Goal: Book appointment/travel/reservation

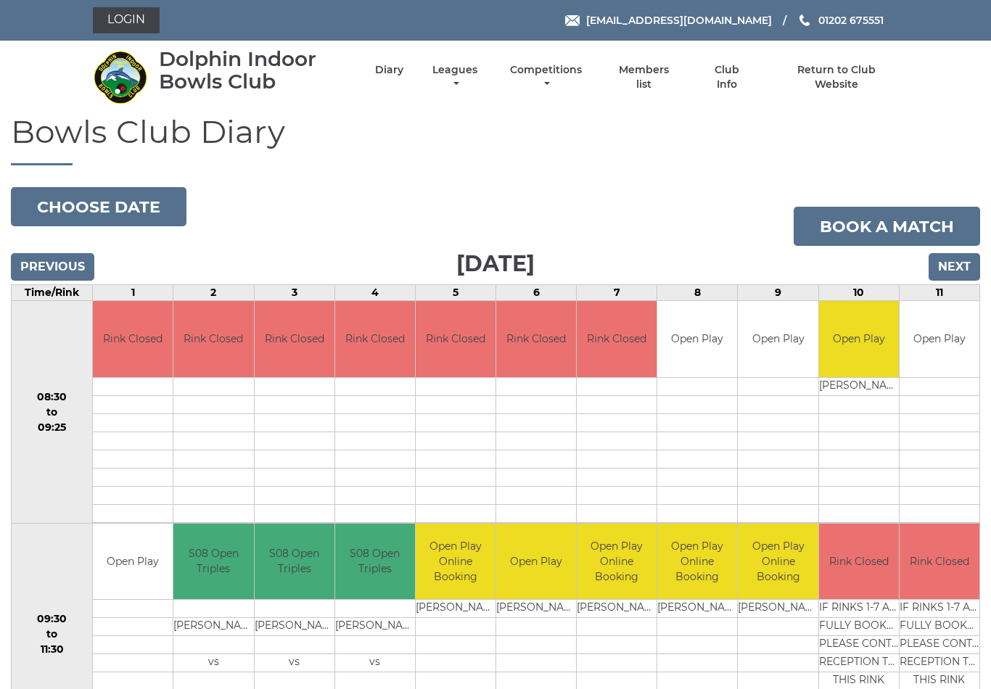
click at [52, 264] on input "Previous" at bounding box center [52, 267] width 83 height 28
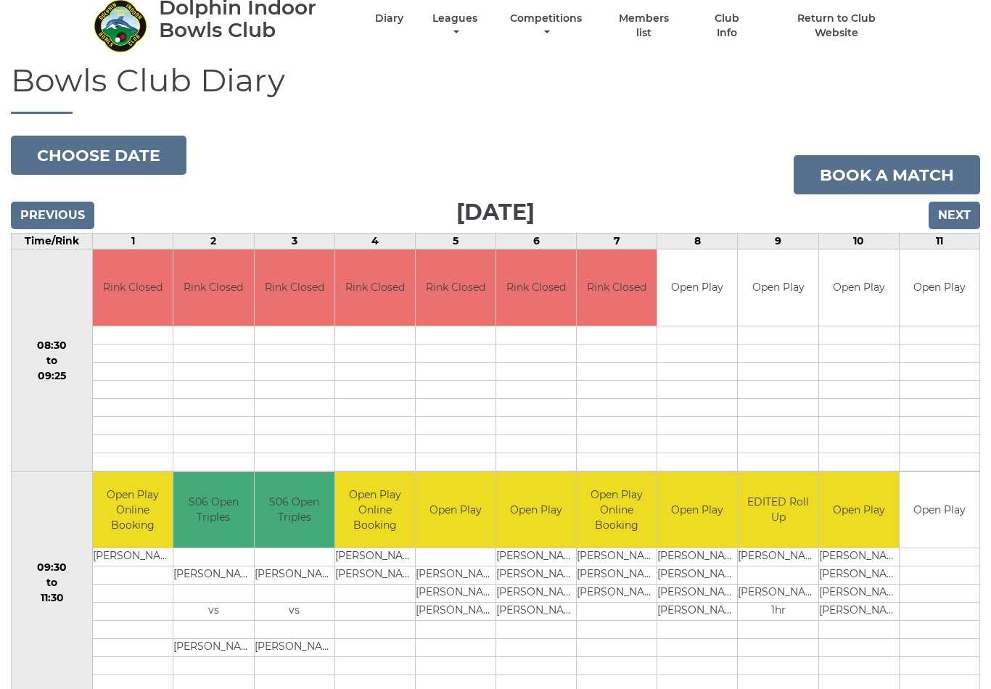
scroll to position [51, 0]
click at [972, 212] on input "Next" at bounding box center [955, 216] width 52 height 28
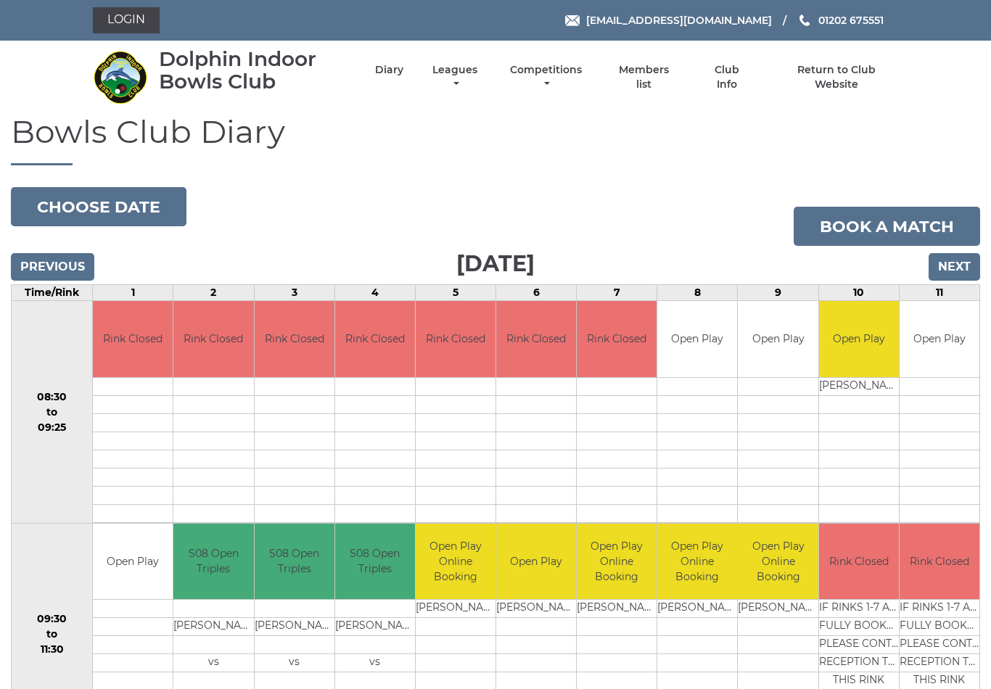
click at [957, 262] on input "Next" at bounding box center [955, 267] width 52 height 28
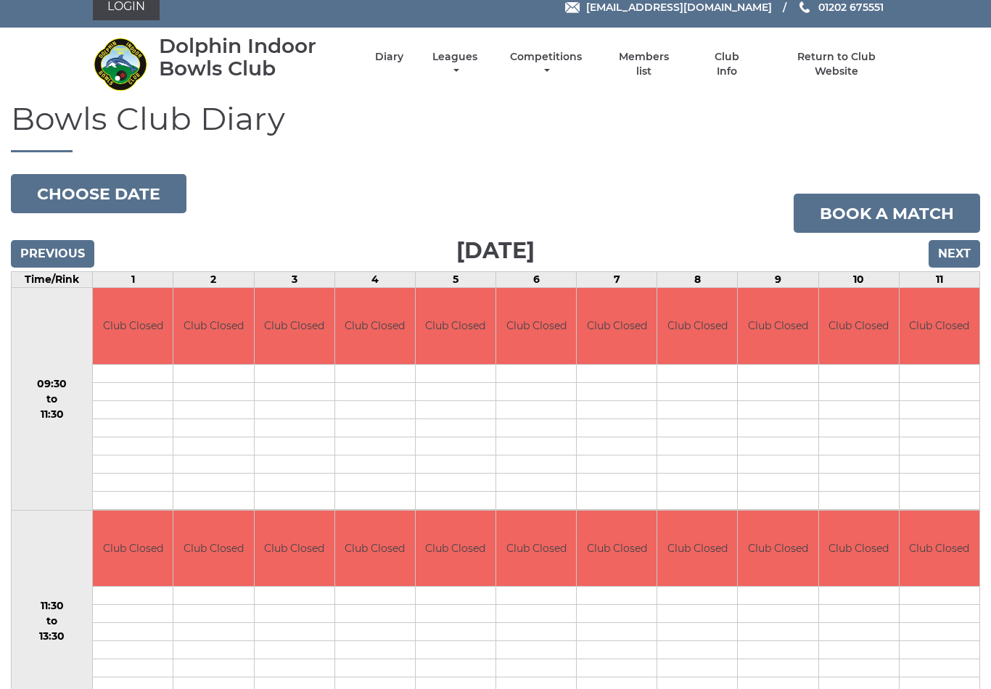
scroll to position [17, 0]
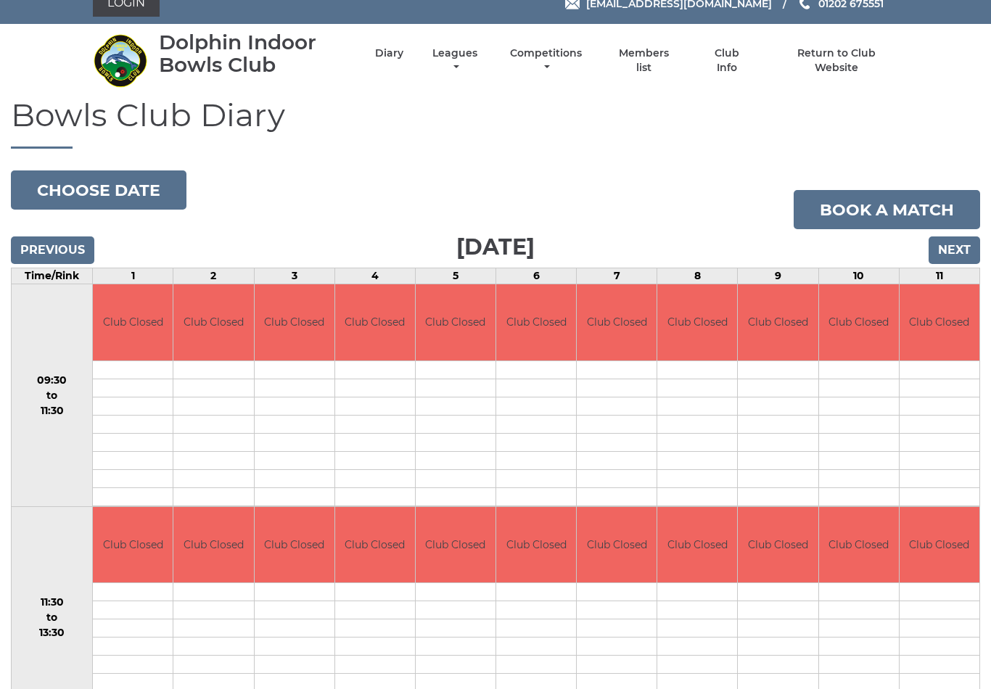
click at [959, 247] on input "Next" at bounding box center [955, 251] width 52 height 28
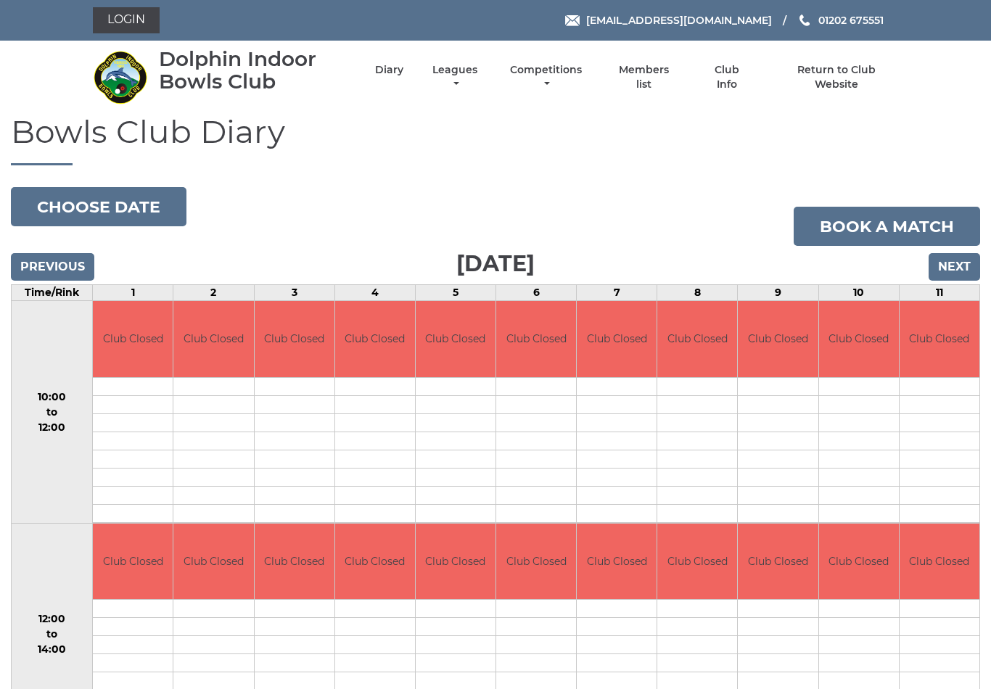
click at [955, 266] on input "Next" at bounding box center [955, 267] width 52 height 28
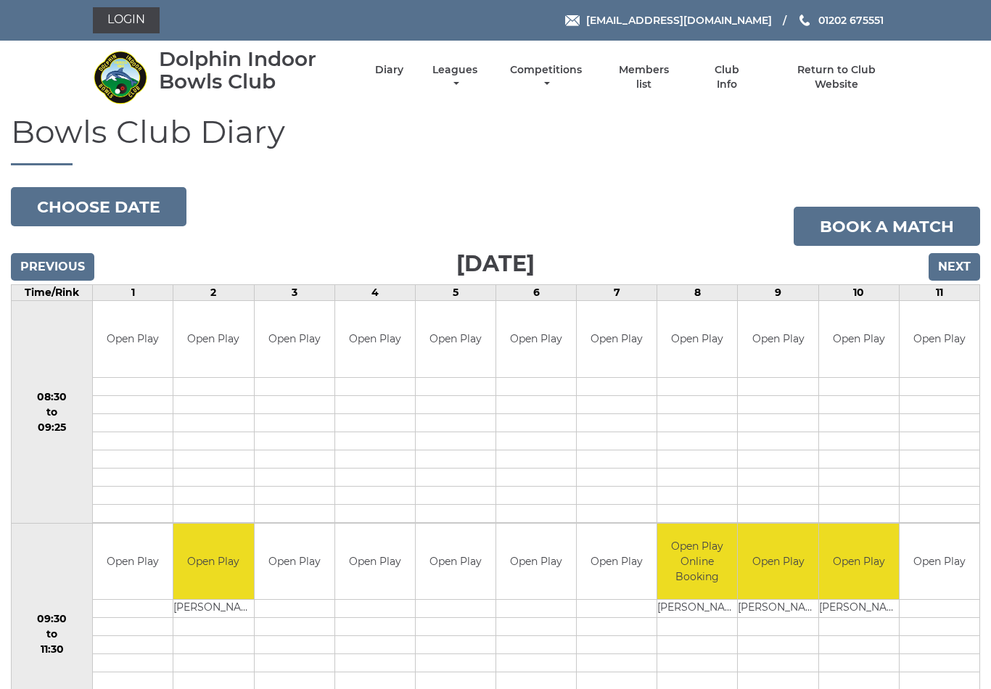
click at [957, 261] on input "Next" at bounding box center [955, 267] width 52 height 28
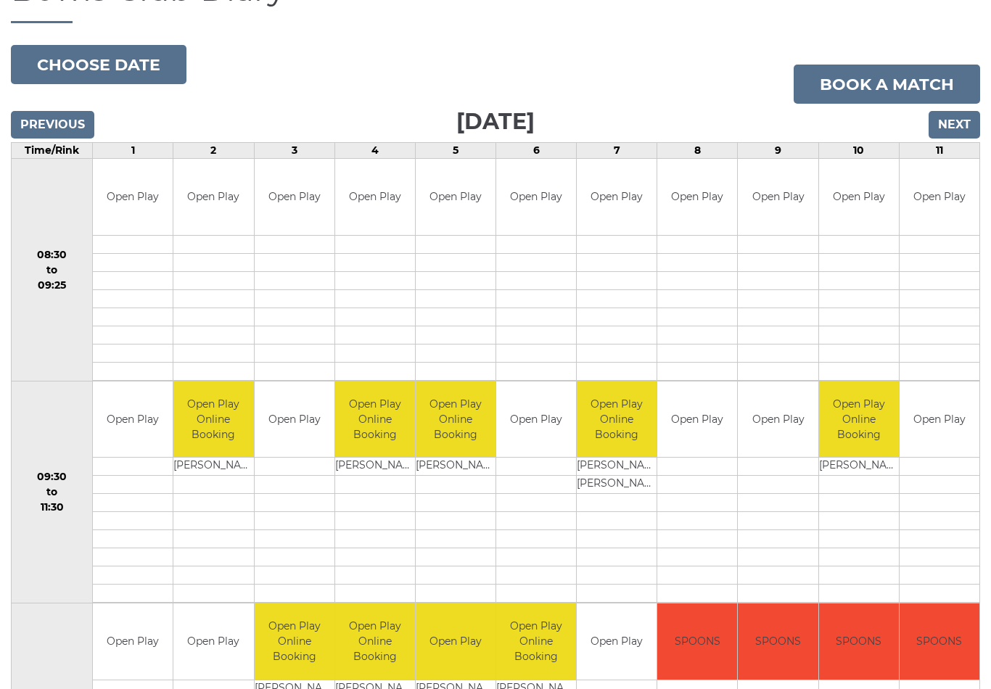
scroll to position [128, 0]
